Goal: Task Accomplishment & Management: Use online tool/utility

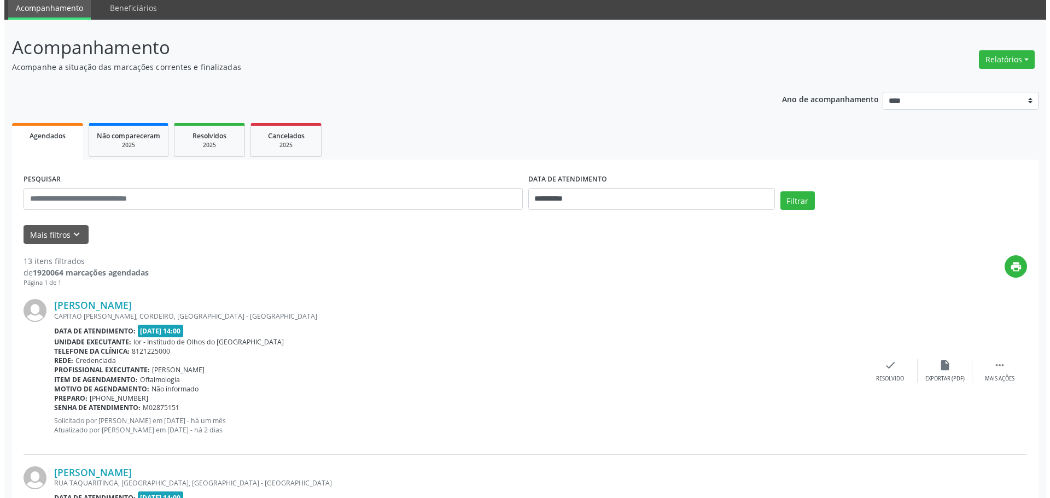
scroll to position [109, 0]
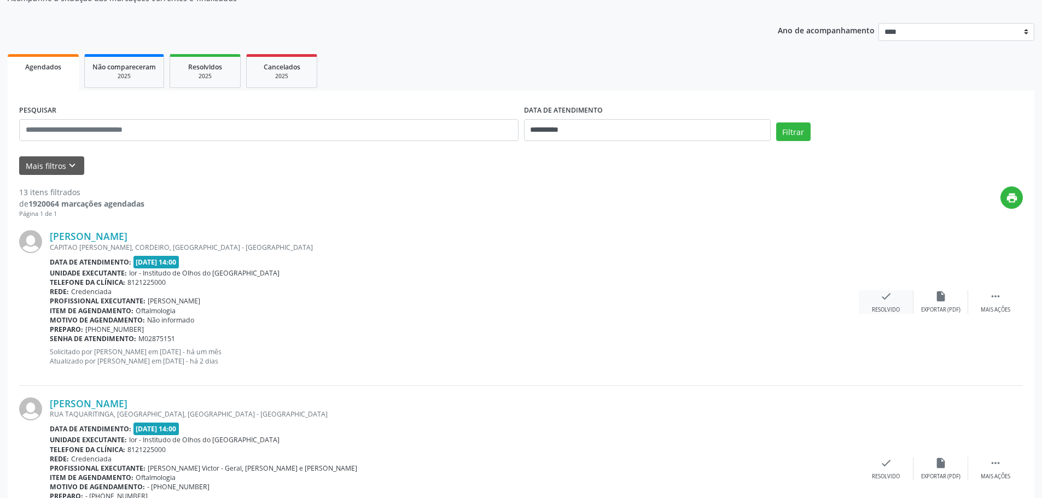
click at [881, 307] on div "Resolvido" at bounding box center [886, 310] width 28 height 8
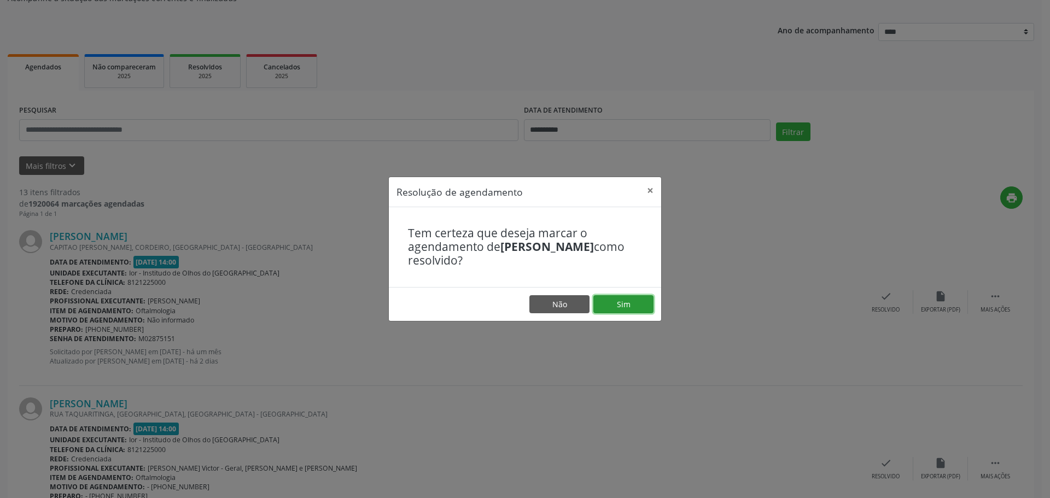
click at [643, 306] on button "Sim" at bounding box center [623, 304] width 60 height 19
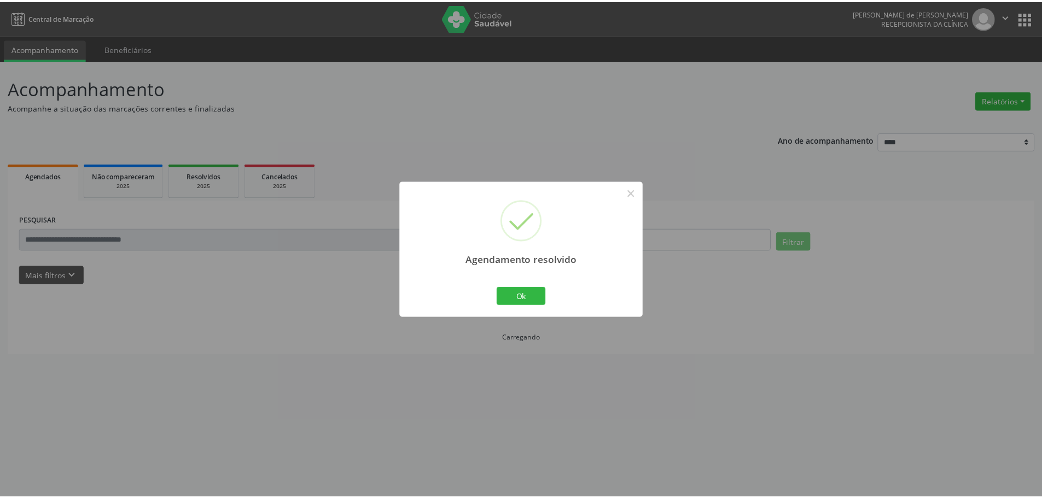
scroll to position [0, 0]
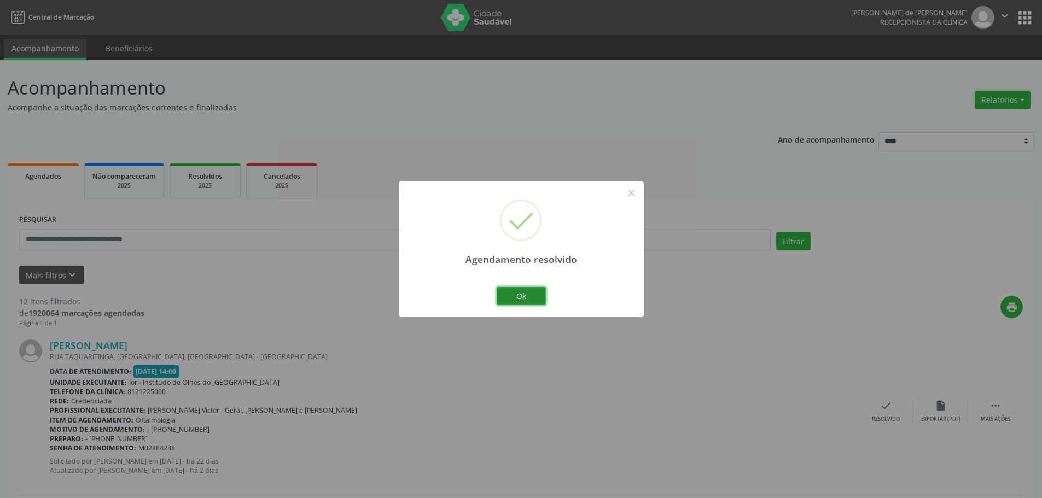
click at [521, 295] on button "Ok" at bounding box center [521, 296] width 49 height 19
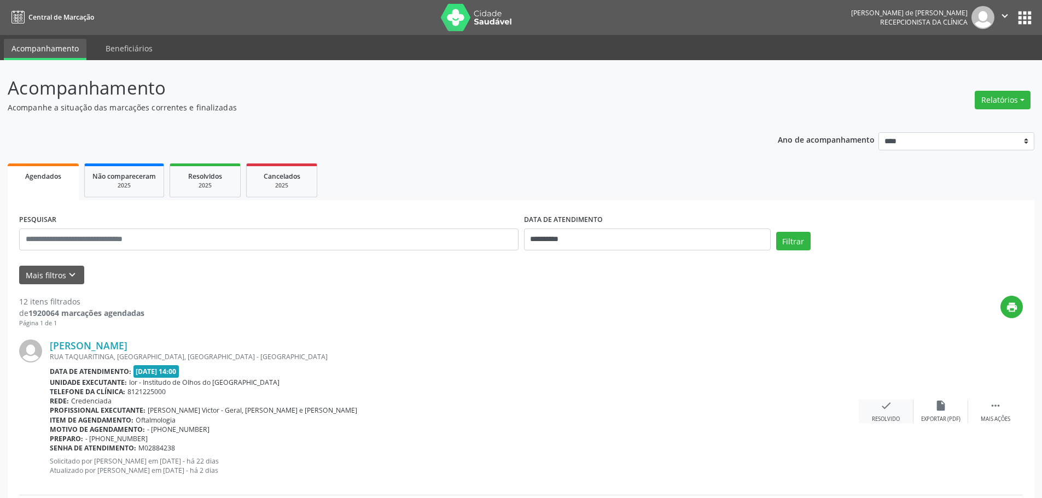
click at [876, 411] on div "check Resolvido" at bounding box center [886, 412] width 55 height 24
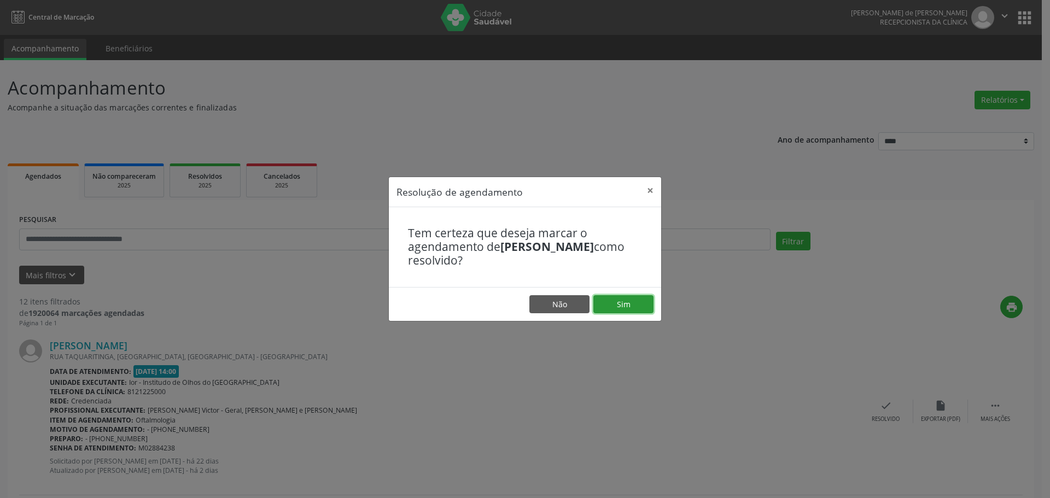
click at [617, 299] on button "Sim" at bounding box center [623, 304] width 60 height 19
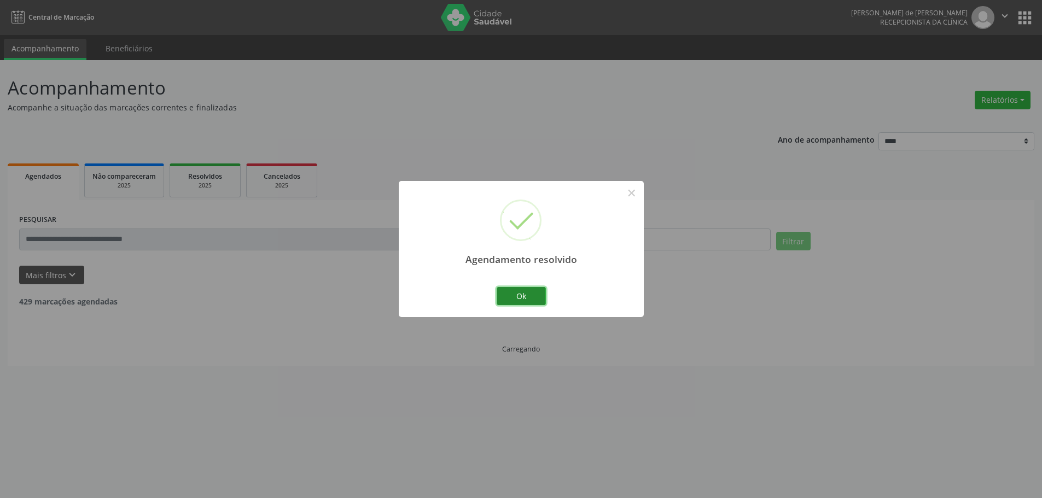
drag, startPoint x: 538, startPoint y: 291, endPoint x: 532, endPoint y: 286, distance: 8.1
click at [537, 290] on button "Ok" at bounding box center [521, 296] width 49 height 19
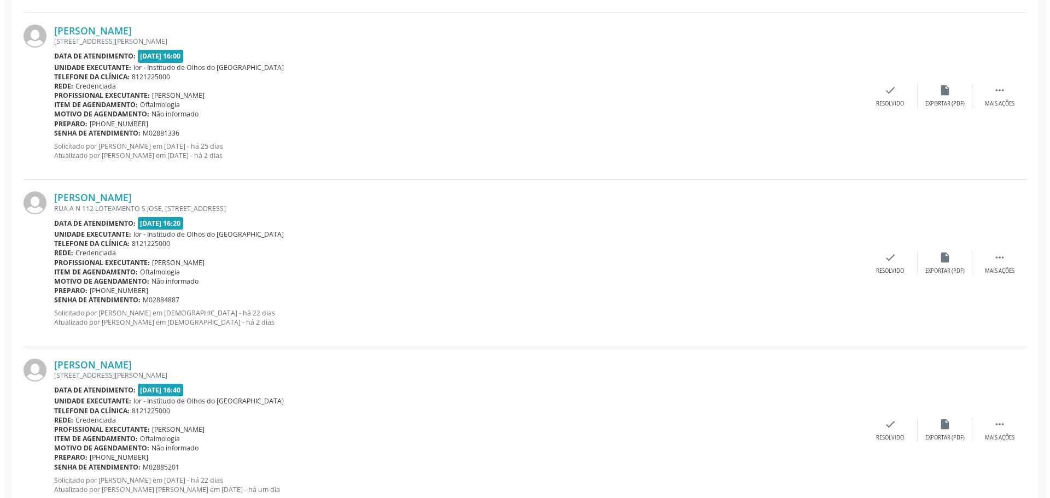
scroll to position [984, 0]
click at [892, 263] on div "check Resolvido" at bounding box center [886, 262] width 55 height 24
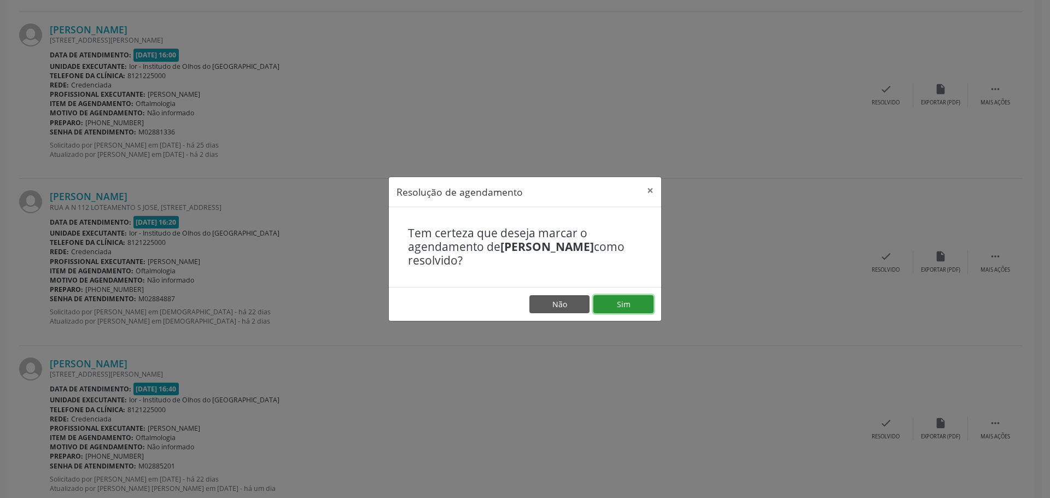
click at [617, 303] on button "Sim" at bounding box center [623, 304] width 60 height 19
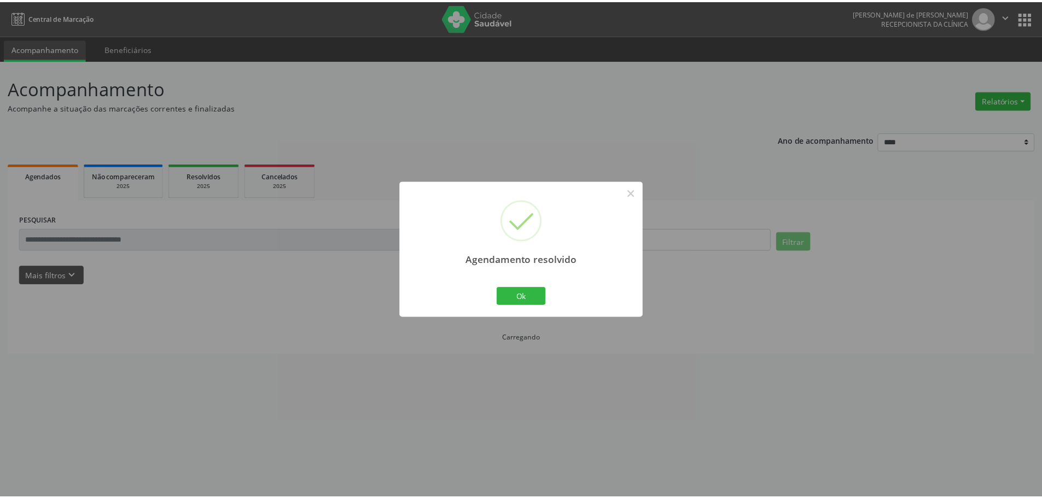
scroll to position [0, 0]
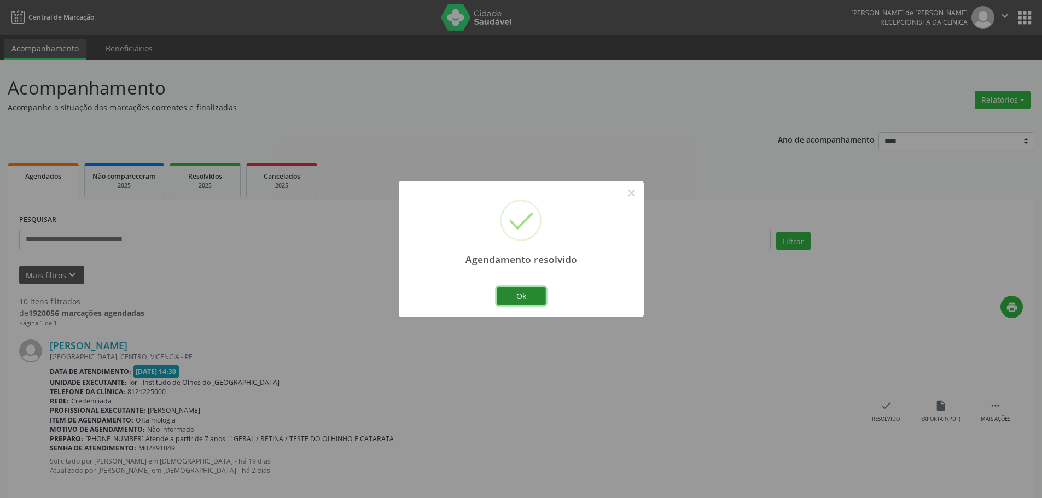
click at [533, 290] on button "Ok" at bounding box center [521, 296] width 49 height 19
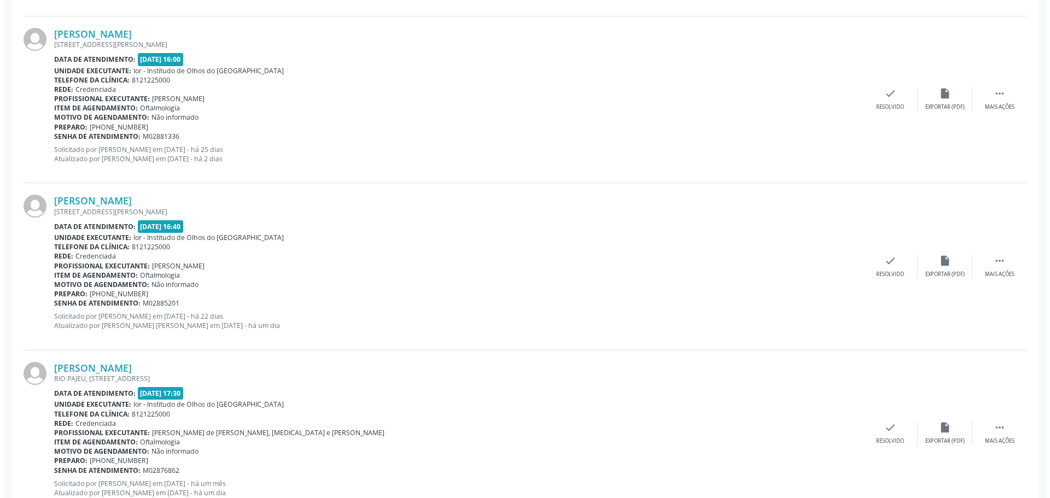
scroll to position [984, 0]
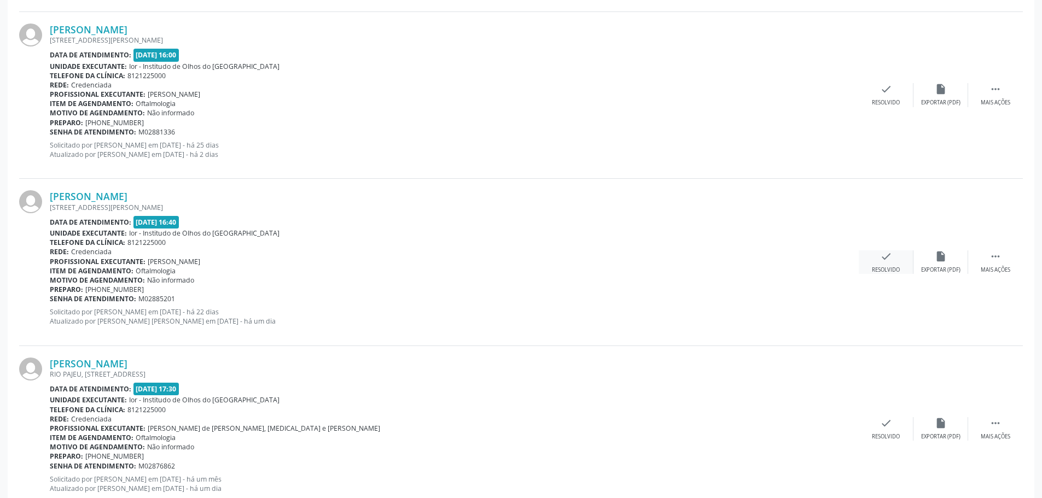
click at [890, 265] on div "check Resolvido" at bounding box center [886, 262] width 55 height 24
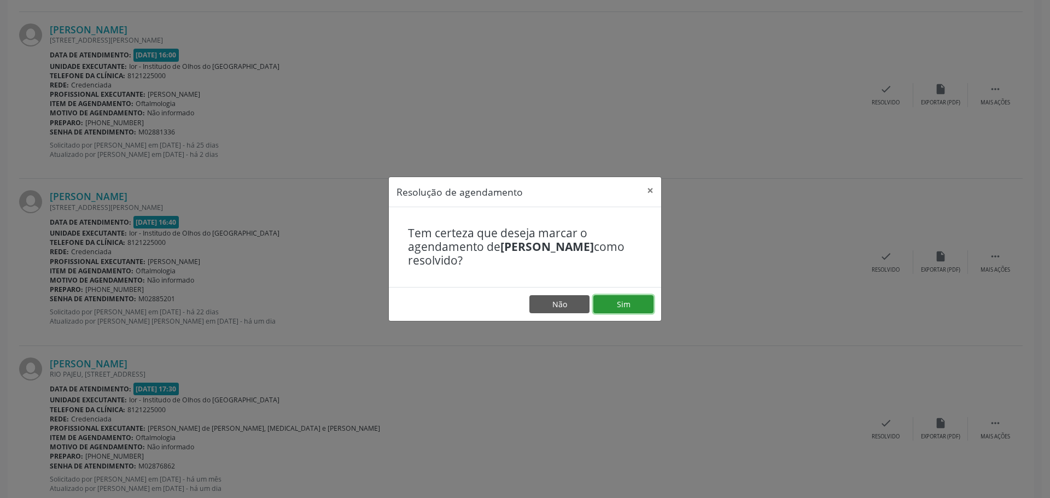
click at [638, 307] on button "Sim" at bounding box center [623, 304] width 60 height 19
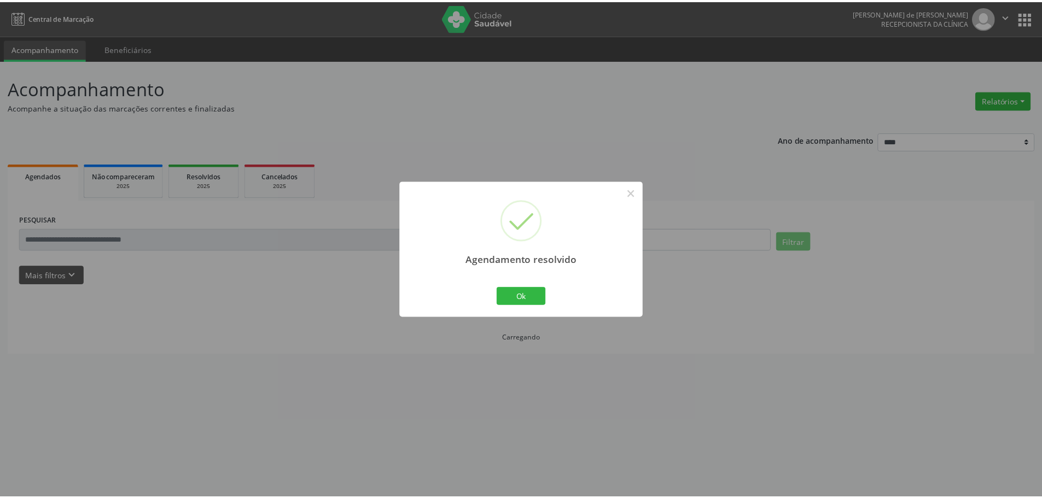
scroll to position [0, 0]
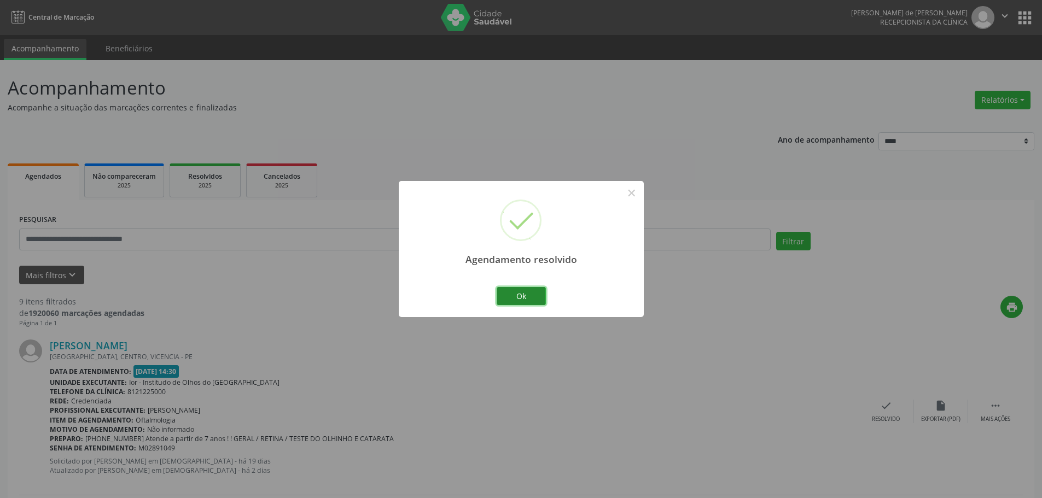
click at [520, 295] on button "Ok" at bounding box center [521, 296] width 49 height 19
